Goal: Task Accomplishment & Management: Complete application form

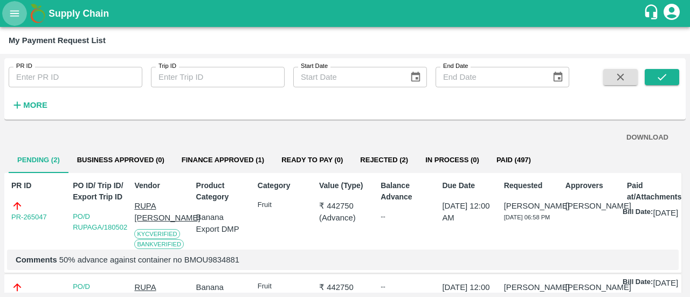
click at [16, 23] on button "open drawer" at bounding box center [14, 13] width 25 height 25
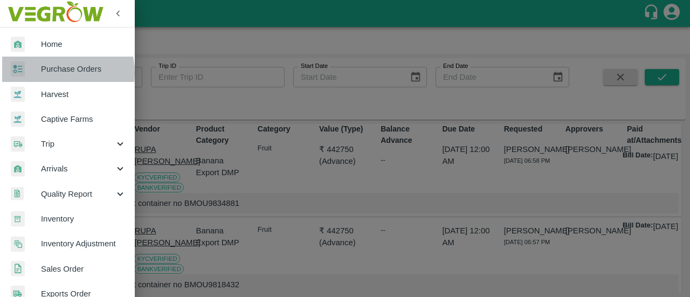
click at [49, 73] on span "Purchase Orders" at bounding box center [83, 69] width 85 height 12
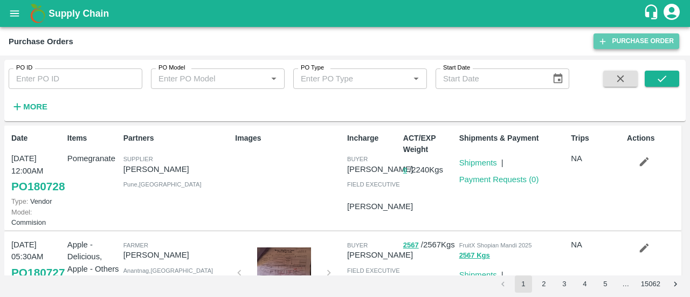
click at [622, 46] on link "Purchase Order" at bounding box center [636, 41] width 86 height 16
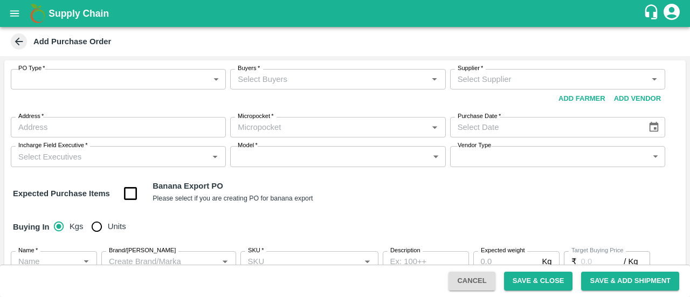
type input "NA"
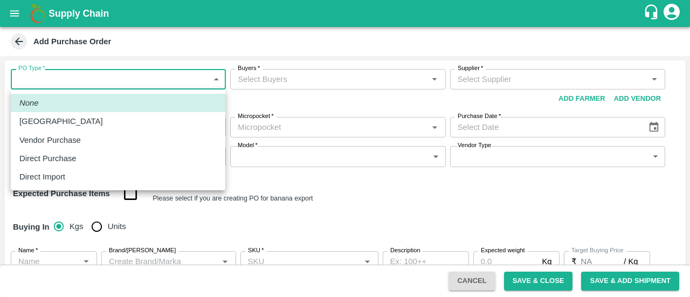
click at [186, 70] on body "Supply Chain Add Purchase Order PO Type   * ​ PO Type Buyers   * Buyers   * Sup…" at bounding box center [345, 148] width 690 height 297
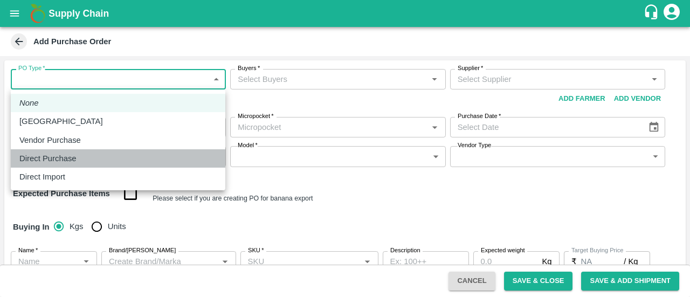
click at [61, 157] on p "Direct Purchase" at bounding box center [47, 158] width 57 height 12
type input "3"
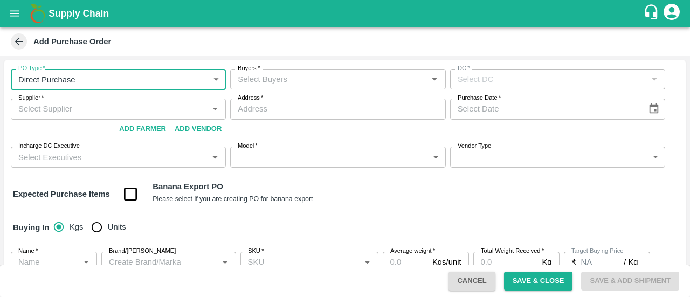
click at [283, 87] on div "Buyers   *" at bounding box center [337, 79] width 215 height 20
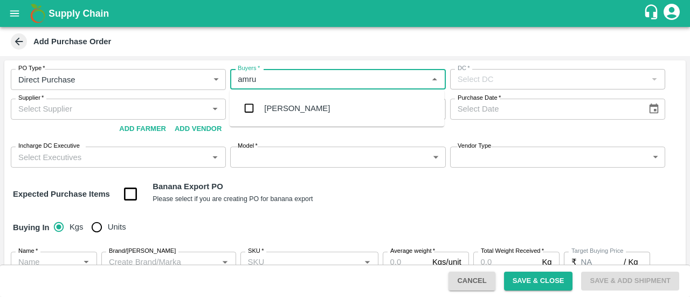
type input "amrut"
click at [248, 112] on input "checkbox" at bounding box center [249, 109] width 22 height 22
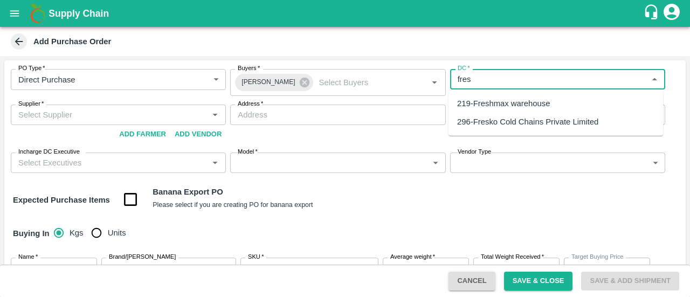
click at [487, 103] on div "219-Freshmax warehouse" at bounding box center [503, 104] width 93 height 12
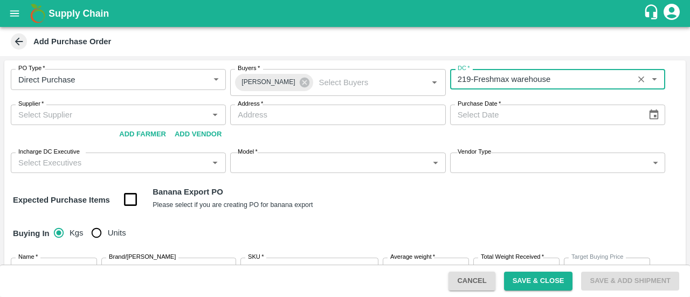
type input "219-Freshmax warehouse"
click at [78, 109] on input "Supplier   *" at bounding box center [109, 115] width 191 height 14
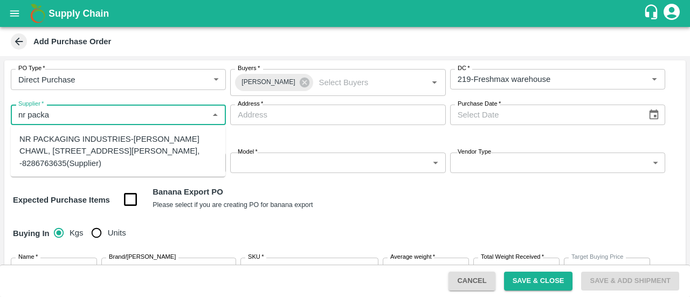
click at [60, 148] on div "NR PACKAGING INDUSTRIES-PANCHASHIL CHAWL, ROOM NO 2/31, NEAR ARUN VARMA CLINIC,…" at bounding box center [117, 151] width 197 height 36
type input "NR PACKAGING INDUSTRIES-PANCHASHIL CHAWL, ROOM NO 2/31, NEAR ARUN VARMA CLINIC,…"
type input "PANCHASHIL CHAWL, ROOM NO 2/31, NEAR ARUN VARMA CLINIC, SUNDAR BAUG, INDIRA NAG…"
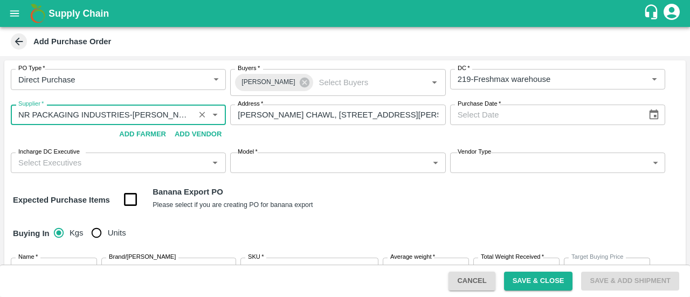
type input "NR PACKAGING INDUSTRIES-PANCHASHIL CHAWL, ROOM NO 2/31, NEAR ARUN VARMA CLINIC,…"
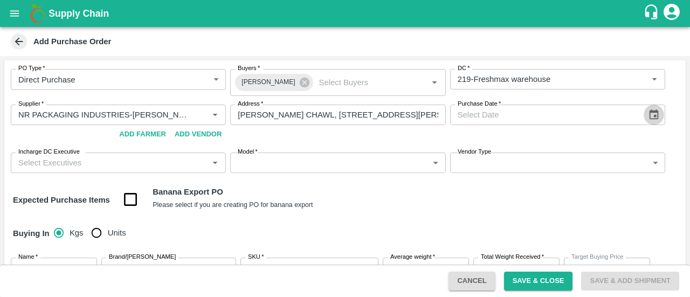
click at [656, 113] on icon "Choose date" at bounding box center [653, 114] width 9 height 10
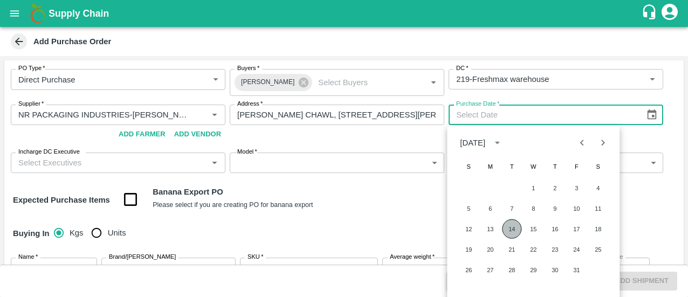
click at [510, 223] on button "14" at bounding box center [511, 228] width 19 height 19
type input "14/10/2025"
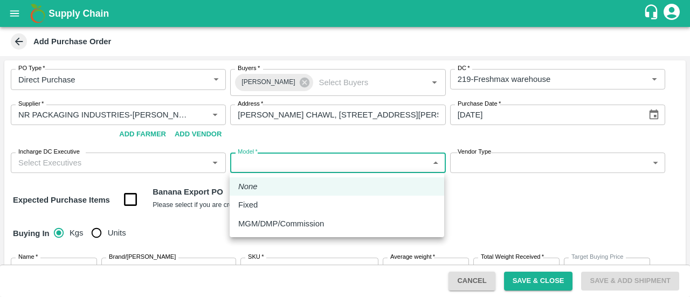
click at [266, 159] on body "Supply Chain Add Purchase Order PO Type   * Direct Purchase 3 PO Type Buyers   …" at bounding box center [345, 148] width 690 height 297
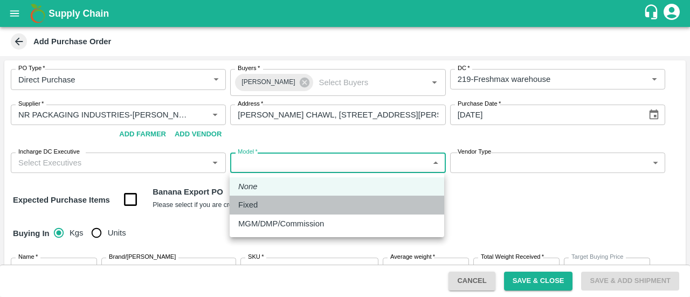
click at [254, 203] on p "Fixed" at bounding box center [247, 205] width 19 height 12
type input "Fixed"
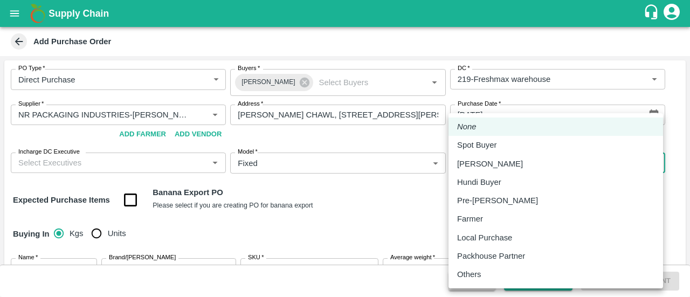
click at [473, 157] on body "Supply Chain Add Purchase Order PO Type   * Direct Purchase 3 PO Type Buyers   …" at bounding box center [345, 148] width 690 height 297
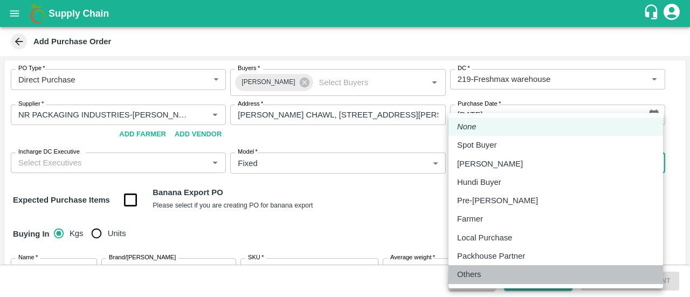
click at [469, 274] on p "Others" at bounding box center [469, 274] width 24 height 12
type input "OTHER"
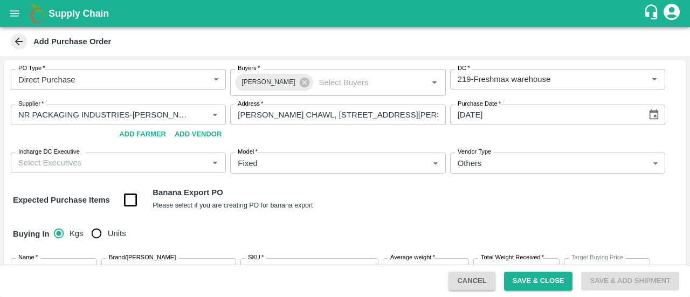
click at [384, 217] on div "PO Type   * Direct Purchase 3 PO Type Buyers   * Amrut Jadhav Buyers   * DC   *…" at bounding box center [344, 241] width 681 height 363
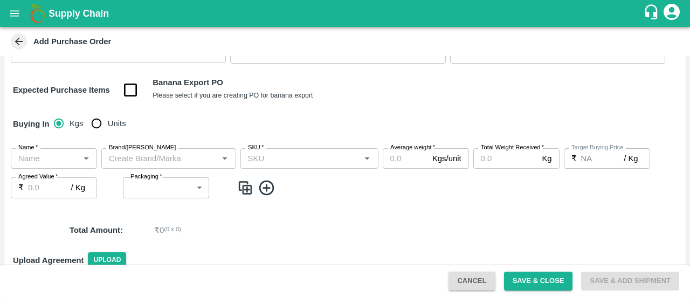
scroll to position [110, 0]
click at [97, 124] on input "Units" at bounding box center [97, 123] width 22 height 22
radio input "true"
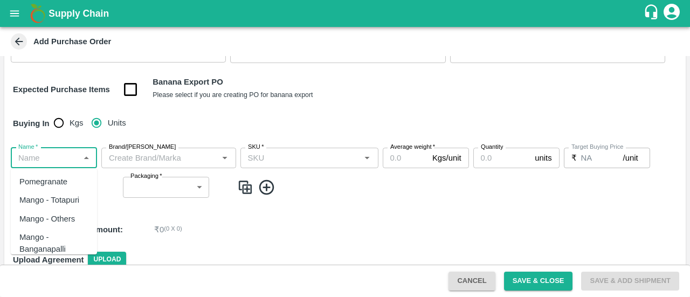
click at [45, 158] on input "Name   *" at bounding box center [45, 158] width 62 height 14
click at [46, 197] on div "Pomegranate Export" at bounding box center [53, 206] width 69 height 24
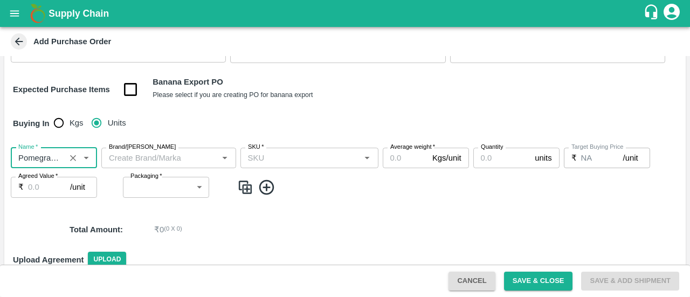
type input "Pomegranate Export"
click at [136, 156] on input "Brand/Marka" at bounding box center [160, 158] width 110 height 14
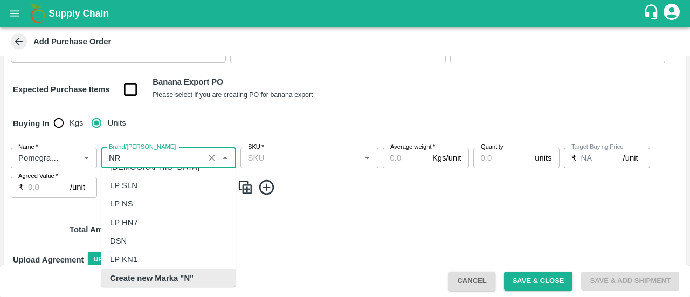
scroll to position [0, 0]
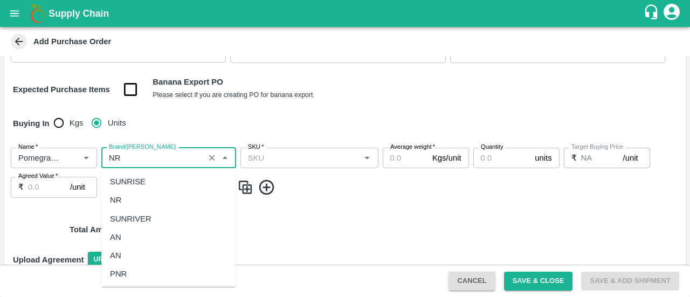
click at [135, 200] on div "NR" at bounding box center [168, 200] width 134 height 18
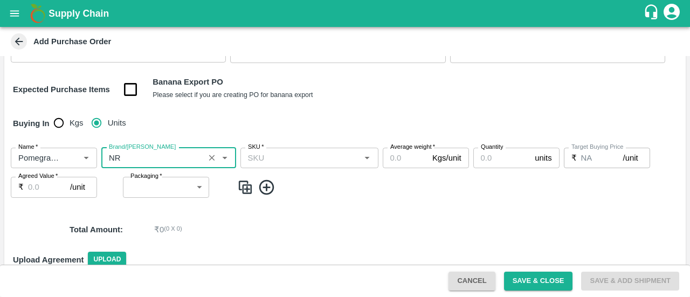
type input "NR"
click at [269, 159] on input "SKU   *" at bounding box center [301, 158] width 114 height 14
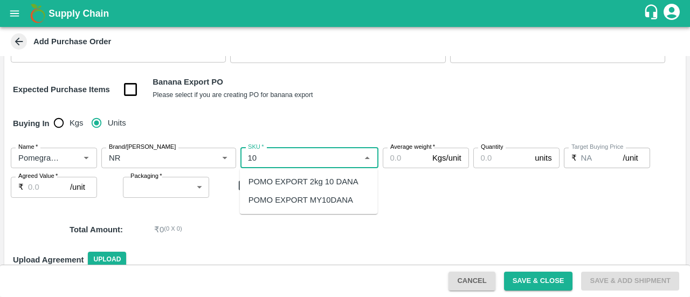
type input "10"
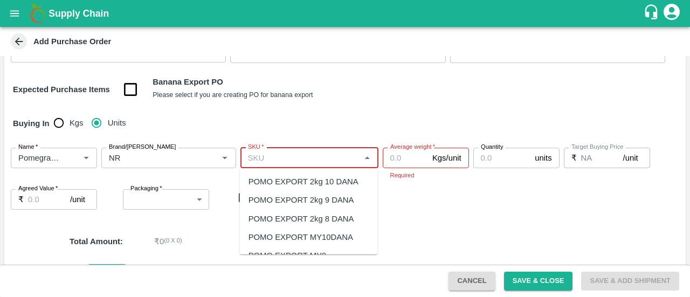
click at [269, 159] on input "SKU   *" at bounding box center [301, 158] width 114 height 14
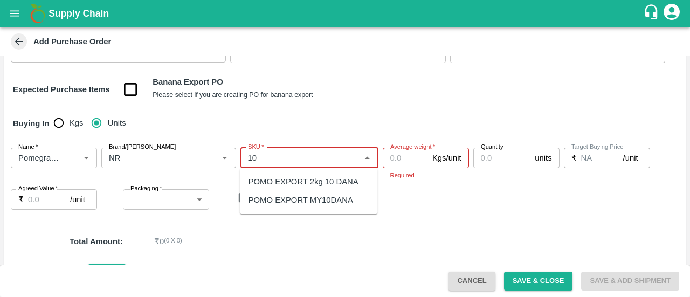
click at [282, 180] on div "POMO EXPORT 2kg 10 DANA" at bounding box center [303, 182] width 110 height 12
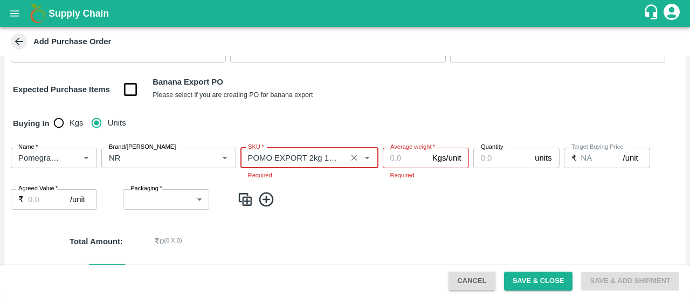
type input "POMO EXPORT 2kg 10 DANA"
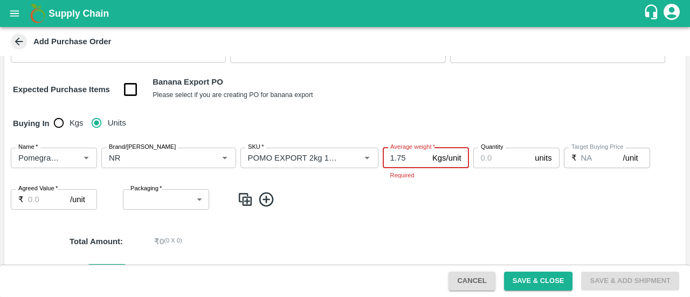
type input "1.75"
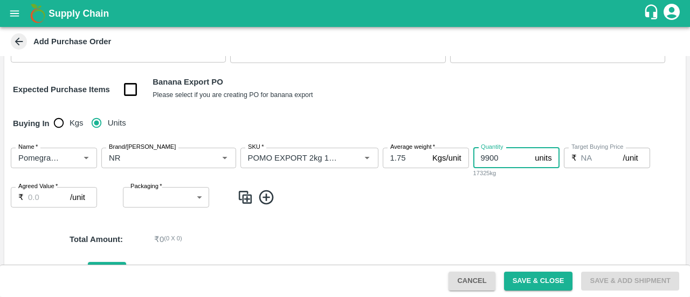
type input "9900"
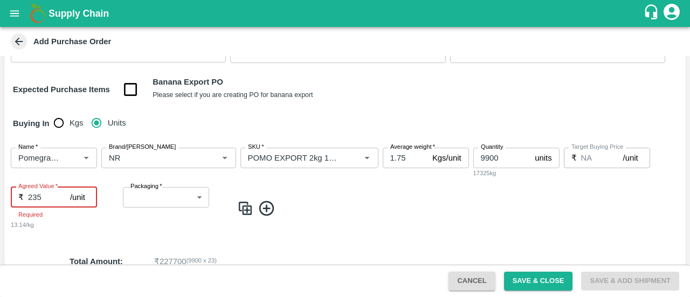
type input "235"
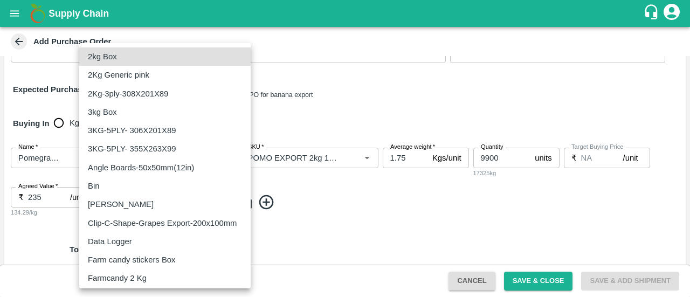
click at [162, 203] on body "Supply Chain Add Purchase Order PO Type   * Direct Purchase 3 PO Type Buyers   …" at bounding box center [345, 148] width 690 height 297
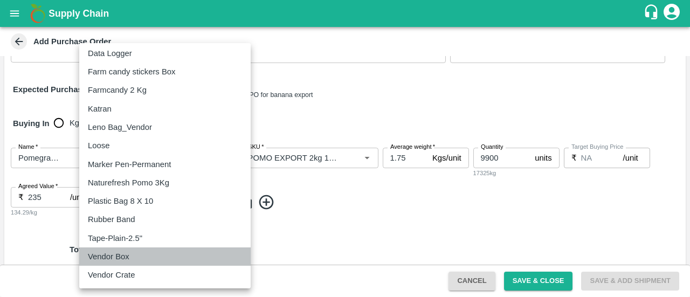
click at [102, 260] on p "Vendor Box" at bounding box center [108, 257] width 41 height 12
type input "276"
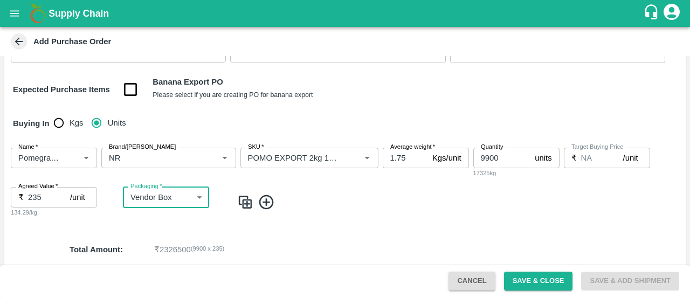
click at [265, 204] on icon at bounding box center [266, 202] width 15 height 15
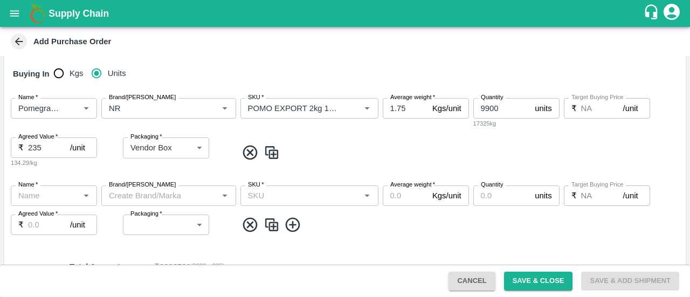
scroll to position [170, 0]
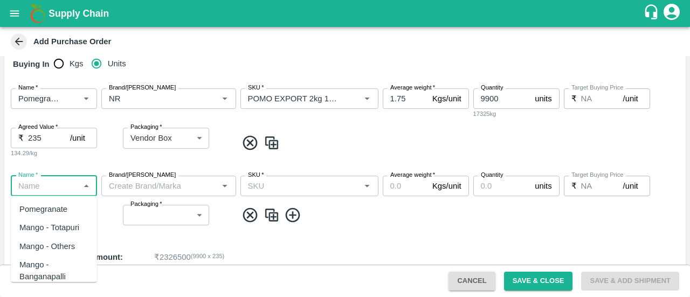
click at [36, 179] on input "Name   *" at bounding box center [45, 186] width 62 height 14
click at [44, 240] on div "Pomegranate Export" at bounding box center [53, 234] width 69 height 24
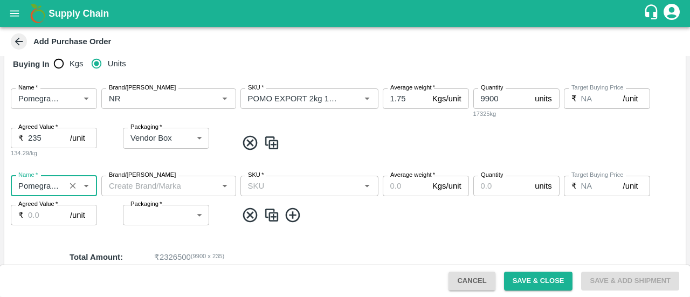
click at [138, 195] on div "Brand/Marka" at bounding box center [168, 186] width 135 height 20
type input "Pomegranate Export"
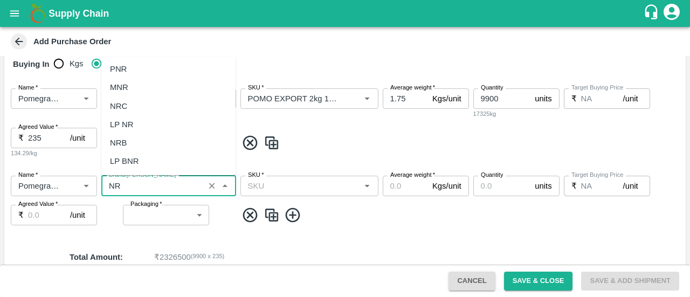
scroll to position [0, 0]
click at [143, 91] on div "NR" at bounding box center [168, 88] width 134 height 18
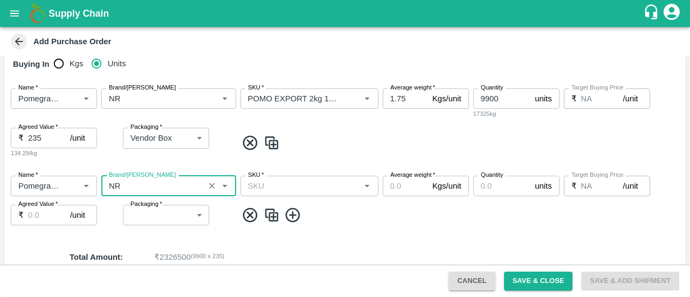
type input "NR"
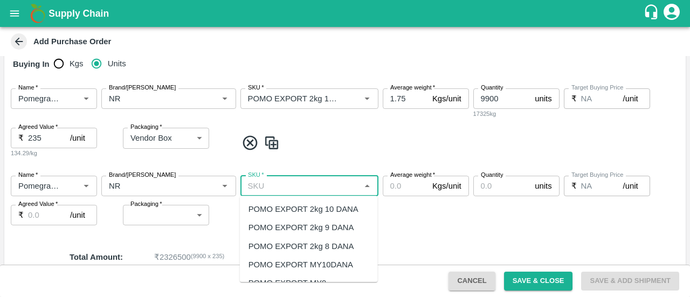
click at [310, 185] on input "SKU   *" at bounding box center [301, 186] width 114 height 14
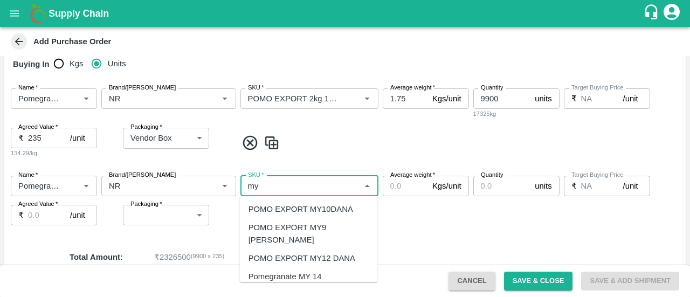
click at [297, 252] on div "POMO EXPORT MY12 DANA" at bounding box center [301, 258] width 107 height 12
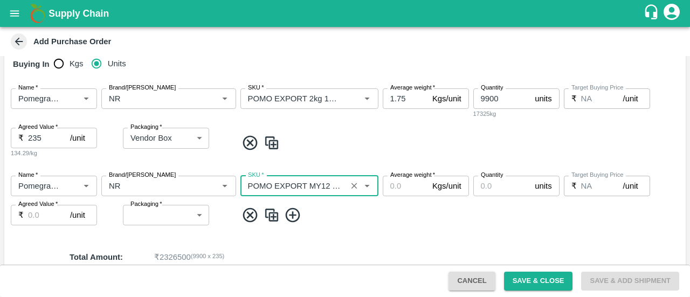
type input "POMO EXPORT MY12 DANA"
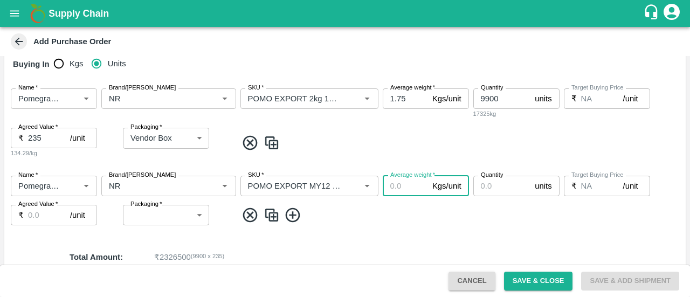
click at [394, 184] on input "Average weight   *" at bounding box center [405, 186] width 45 height 20
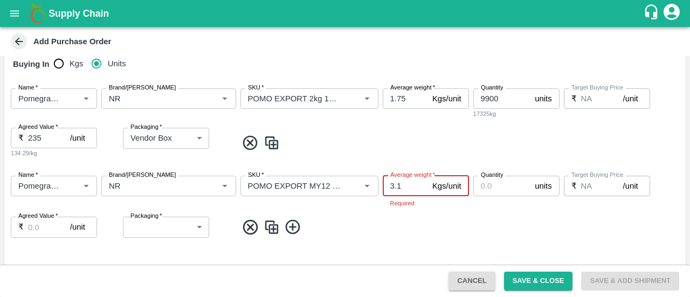
type input "3.1"
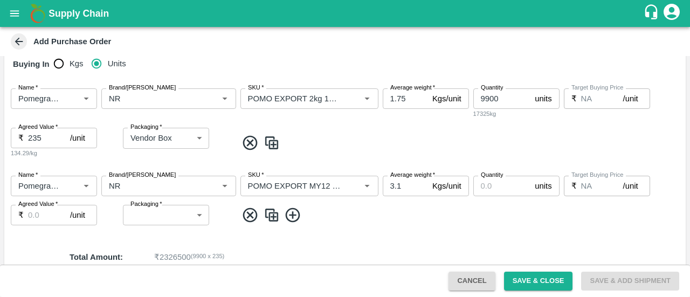
click at [406, 224] on div "Name   * Name   * Brand/Marka Brand/Marka SKU   * SKU   * Average weight   * 3.…" at bounding box center [344, 200] width 681 height 67
click at [487, 193] on input "Quantity" at bounding box center [502, 186] width 58 height 20
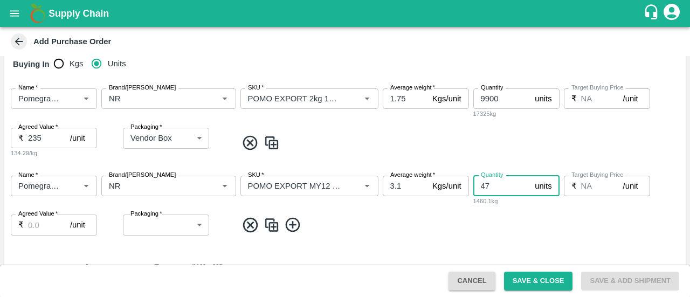
type input "4"
type input "200"
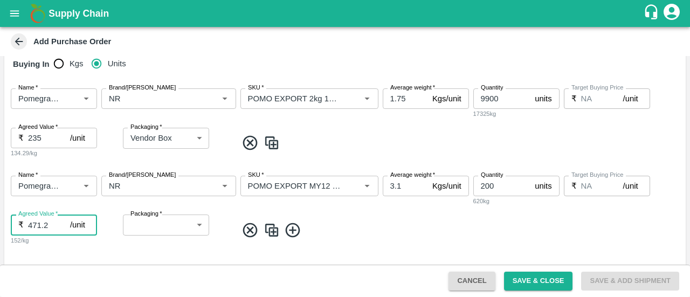
type input "471.2"
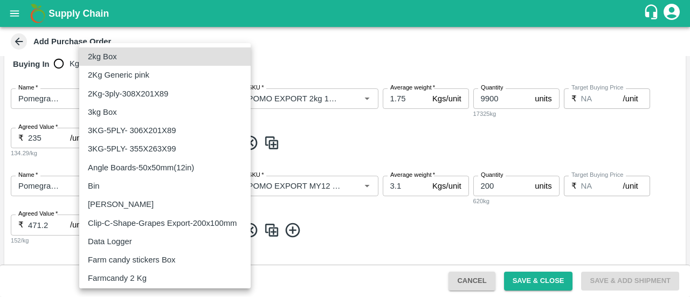
click at [179, 229] on body "Supply Chain Add Purchase Order PO Type   * Direct Purchase 3 PO Type Buyers   …" at bounding box center [345, 148] width 690 height 297
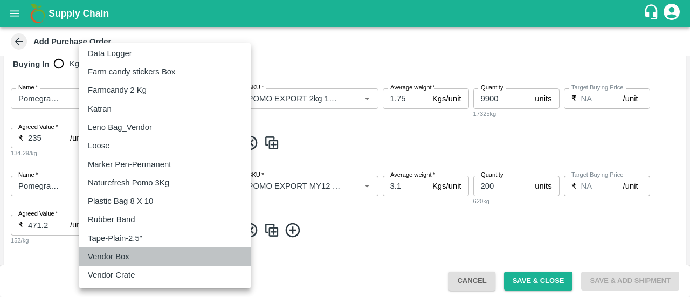
click at [120, 255] on p "Vendor Box" at bounding box center [108, 257] width 41 height 12
type input "276"
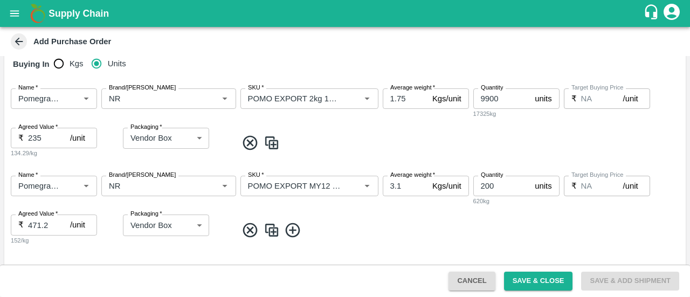
click at [369, 231] on span at bounding box center [459, 230] width 444 height 18
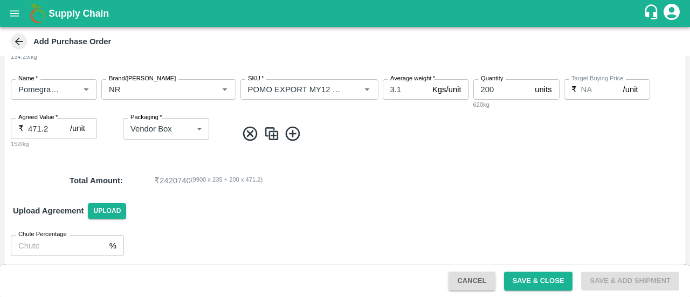
scroll to position [269, 0]
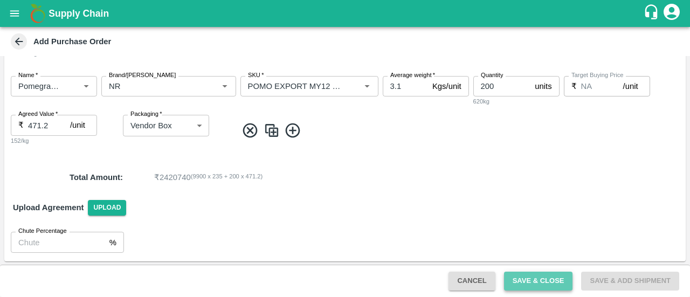
click at [545, 283] on button "Save & Close" at bounding box center [538, 281] width 69 height 19
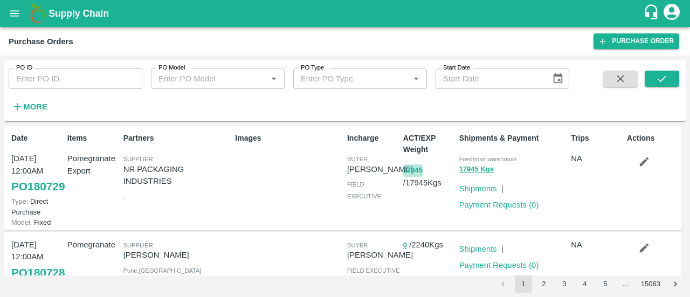
click at [406, 171] on button "17945" at bounding box center [412, 170] width 19 height 12
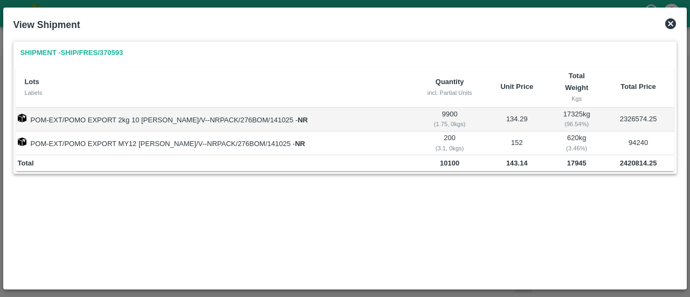
click at [669, 25] on icon at bounding box center [670, 23] width 11 height 11
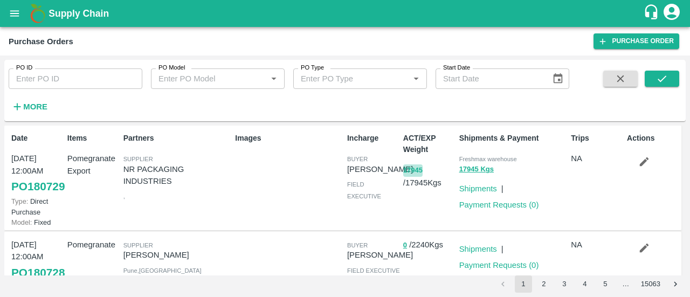
click at [411, 167] on button "17945" at bounding box center [412, 170] width 19 height 12
